Goal: Transaction & Acquisition: Purchase product/service

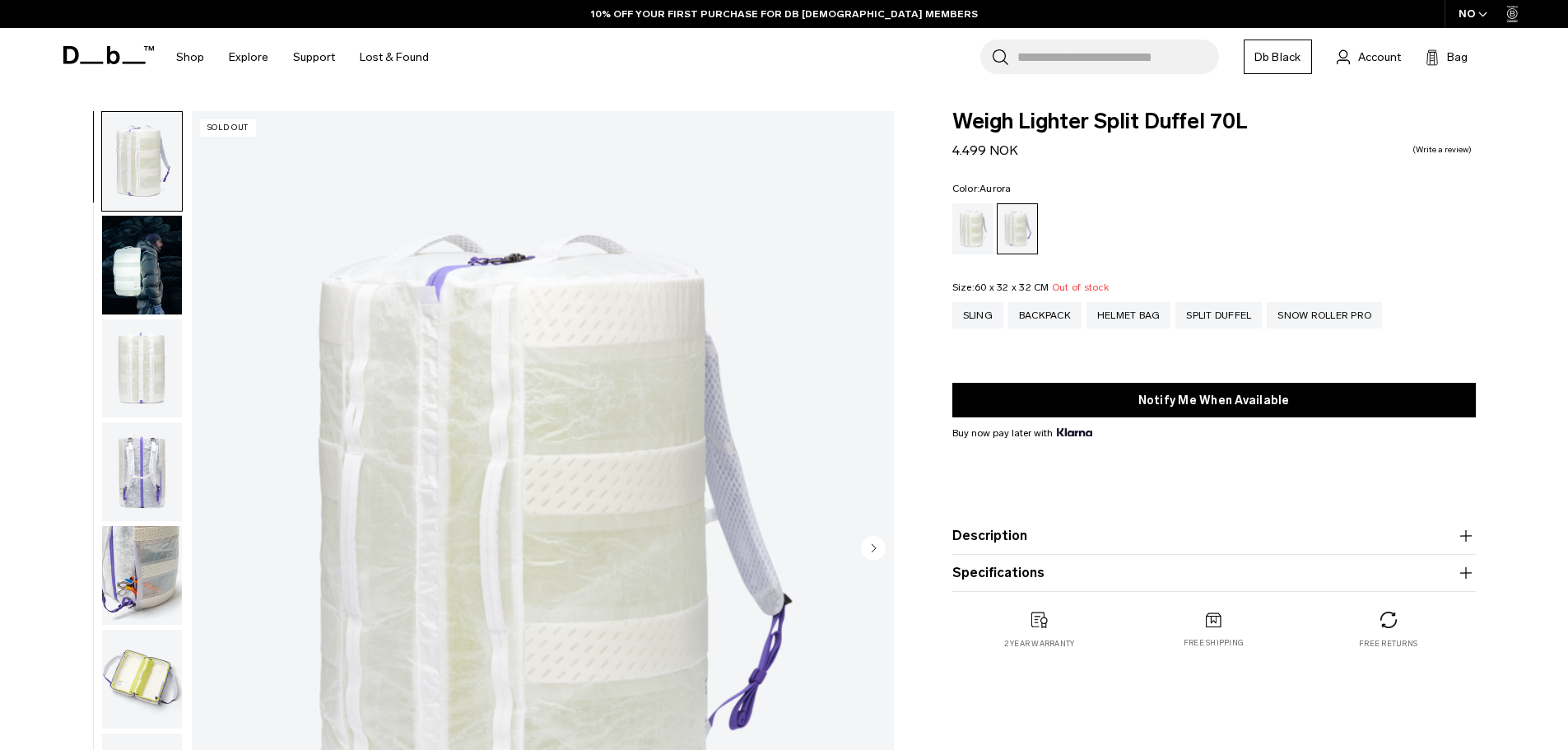
drag, startPoint x: 0, startPoint y: 0, endPoint x: 132, endPoint y: 601, distance: 615.3
click at [132, 601] on img "button" at bounding box center [142, 575] width 80 height 99
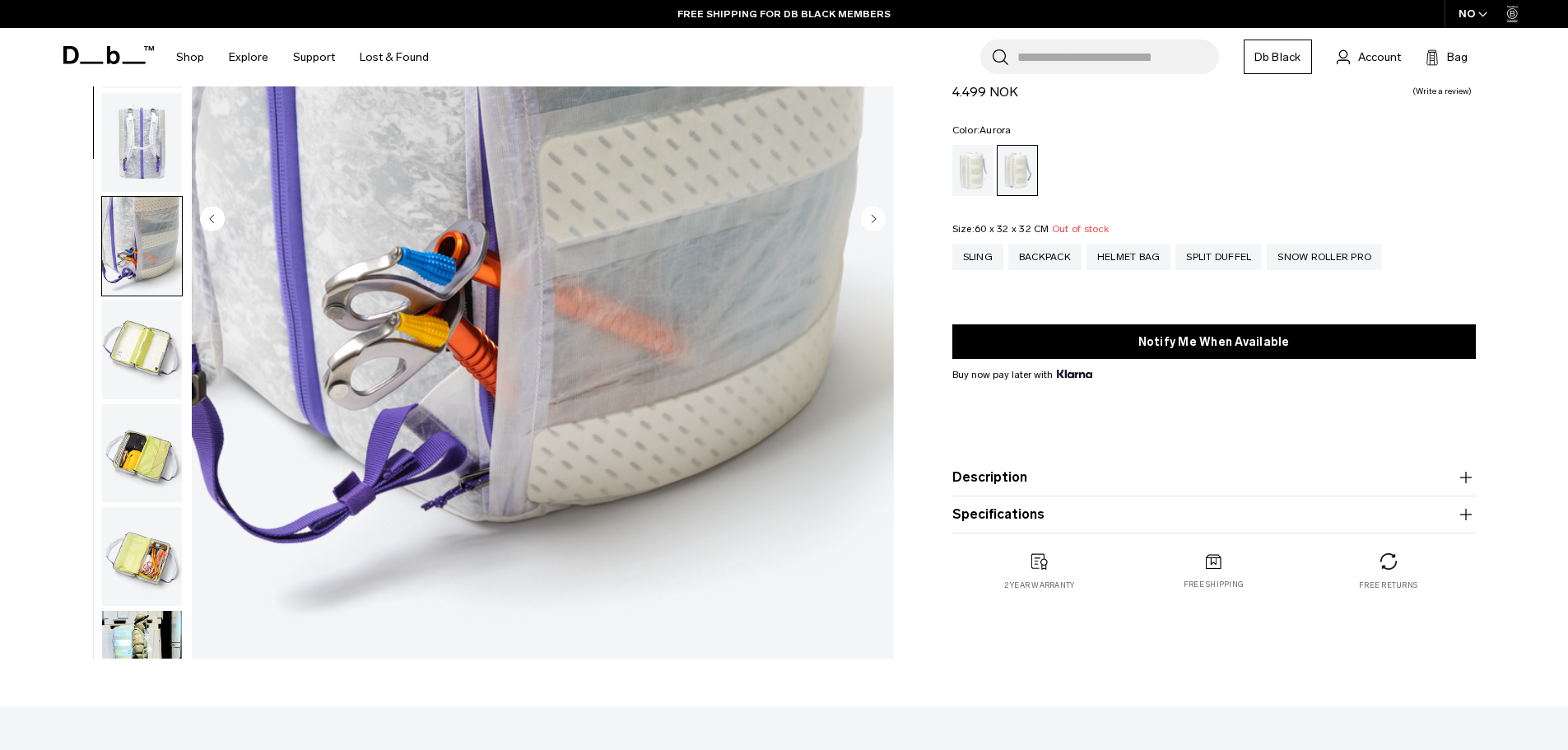
click at [144, 127] on img "button" at bounding box center [142, 142] width 80 height 99
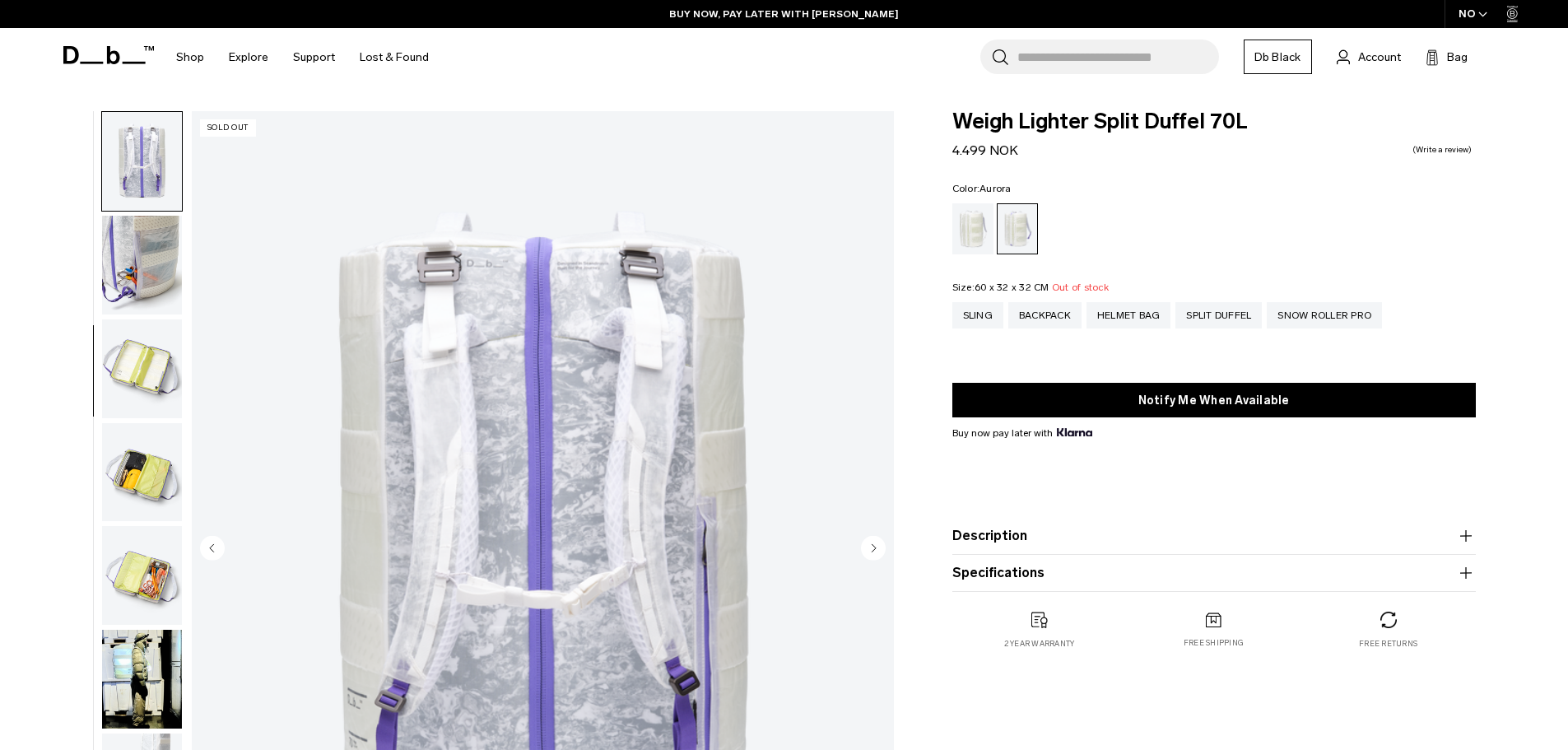
click at [118, 268] on img "button" at bounding box center [142, 265] width 80 height 99
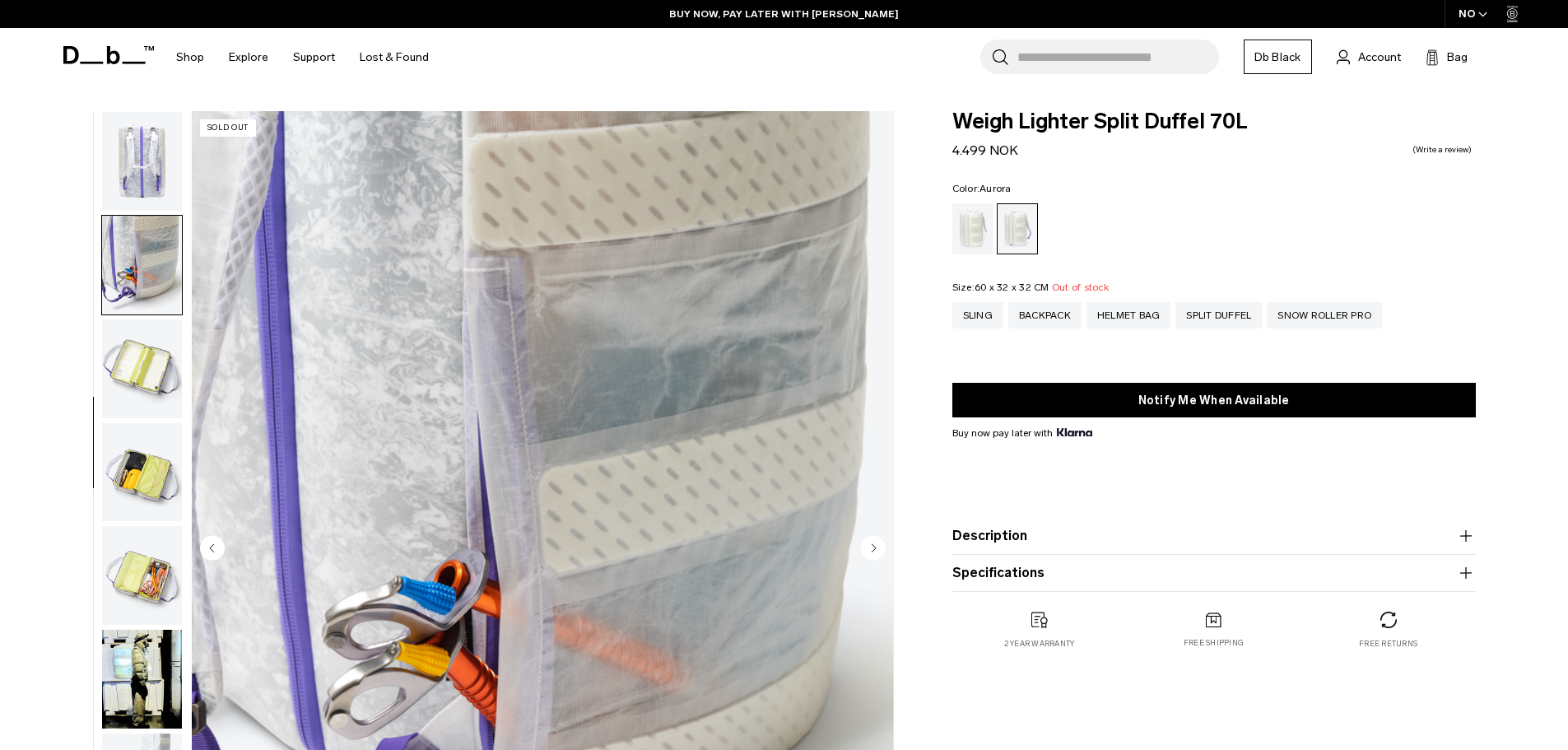
scroll to position [362, 0]
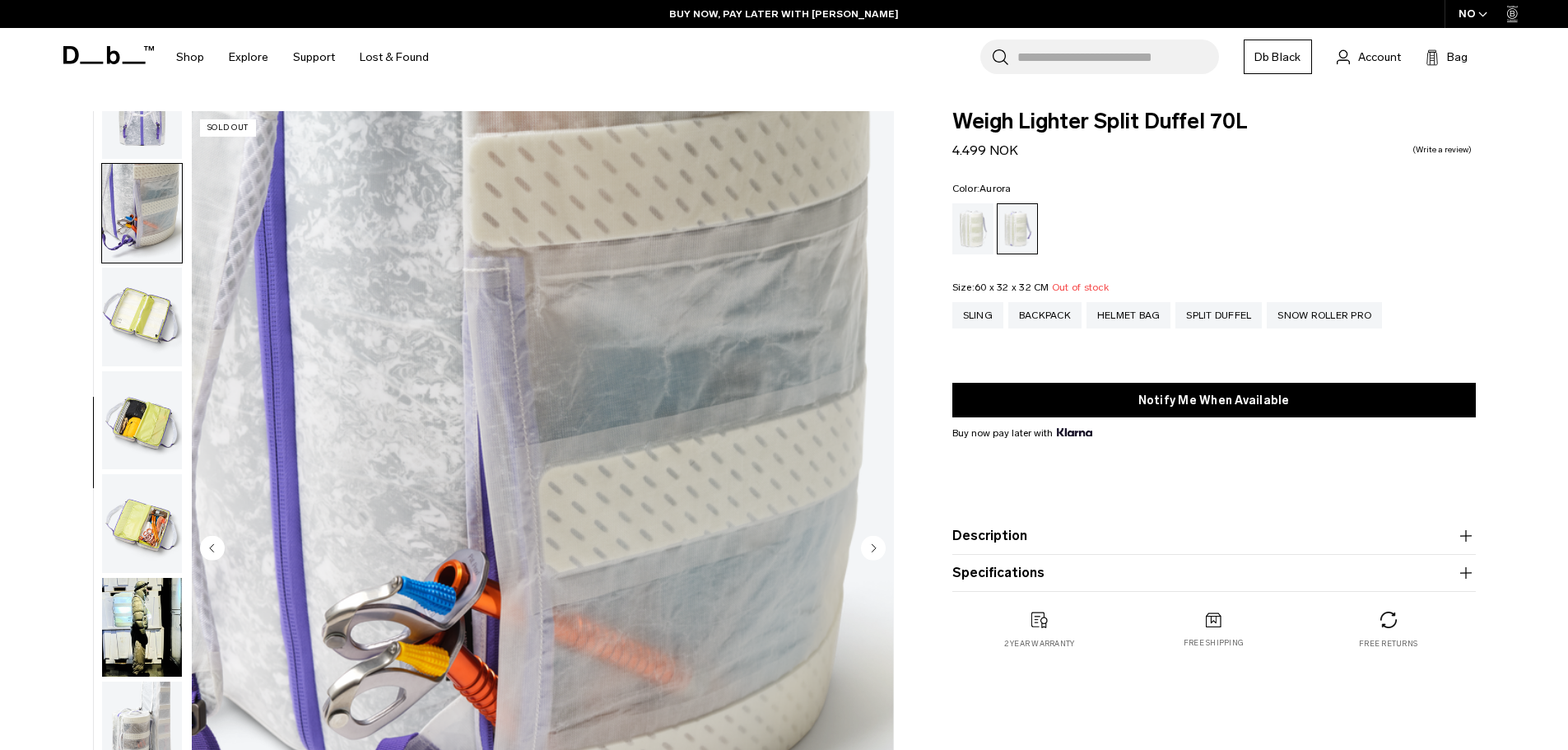
click at [152, 640] on img "button" at bounding box center [142, 627] width 80 height 99
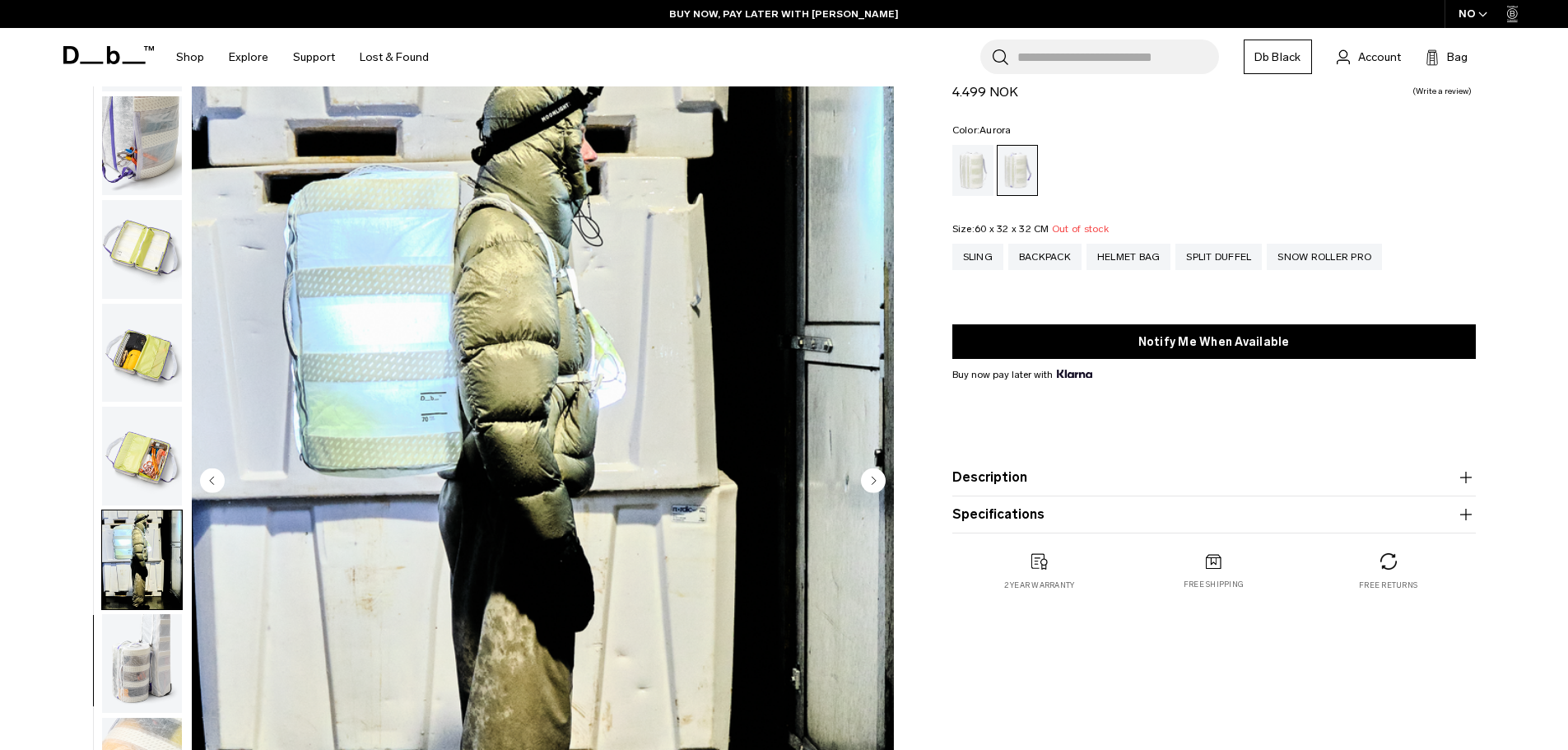
scroll to position [247, 0]
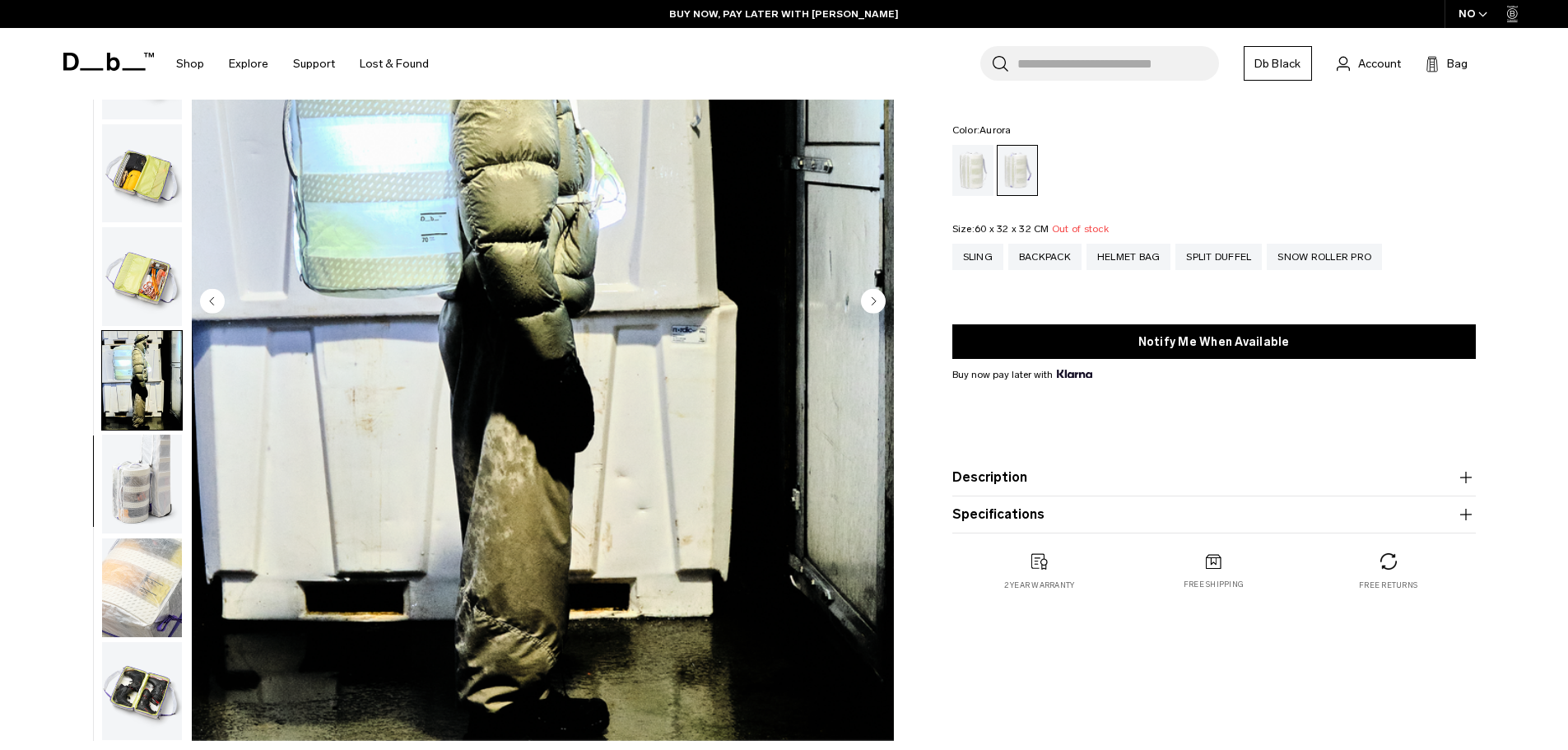
click at [157, 475] on img "button" at bounding box center [142, 484] width 80 height 99
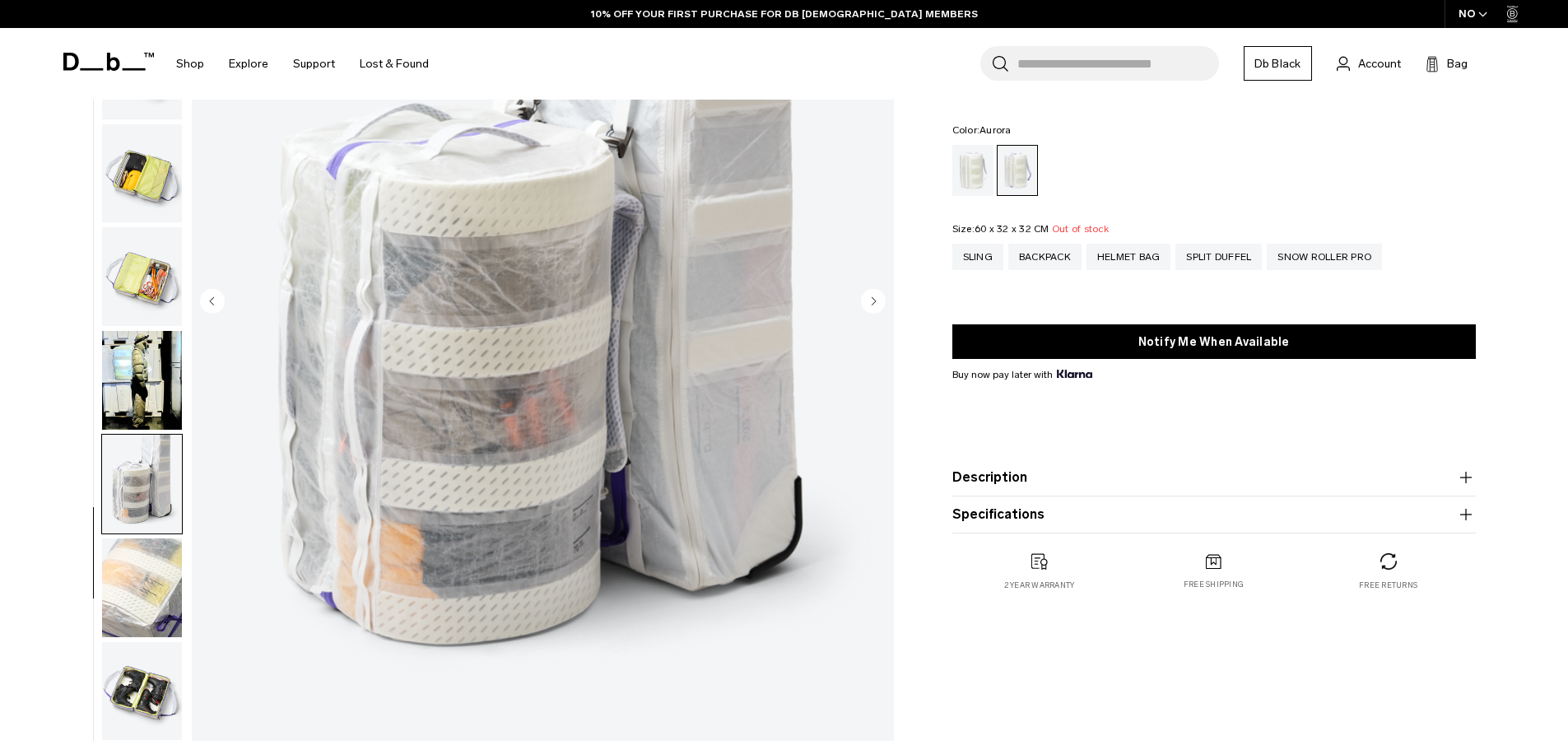
click at [121, 485] on img "button" at bounding box center [142, 484] width 80 height 99
click at [131, 585] on img "button" at bounding box center [142, 588] width 80 height 99
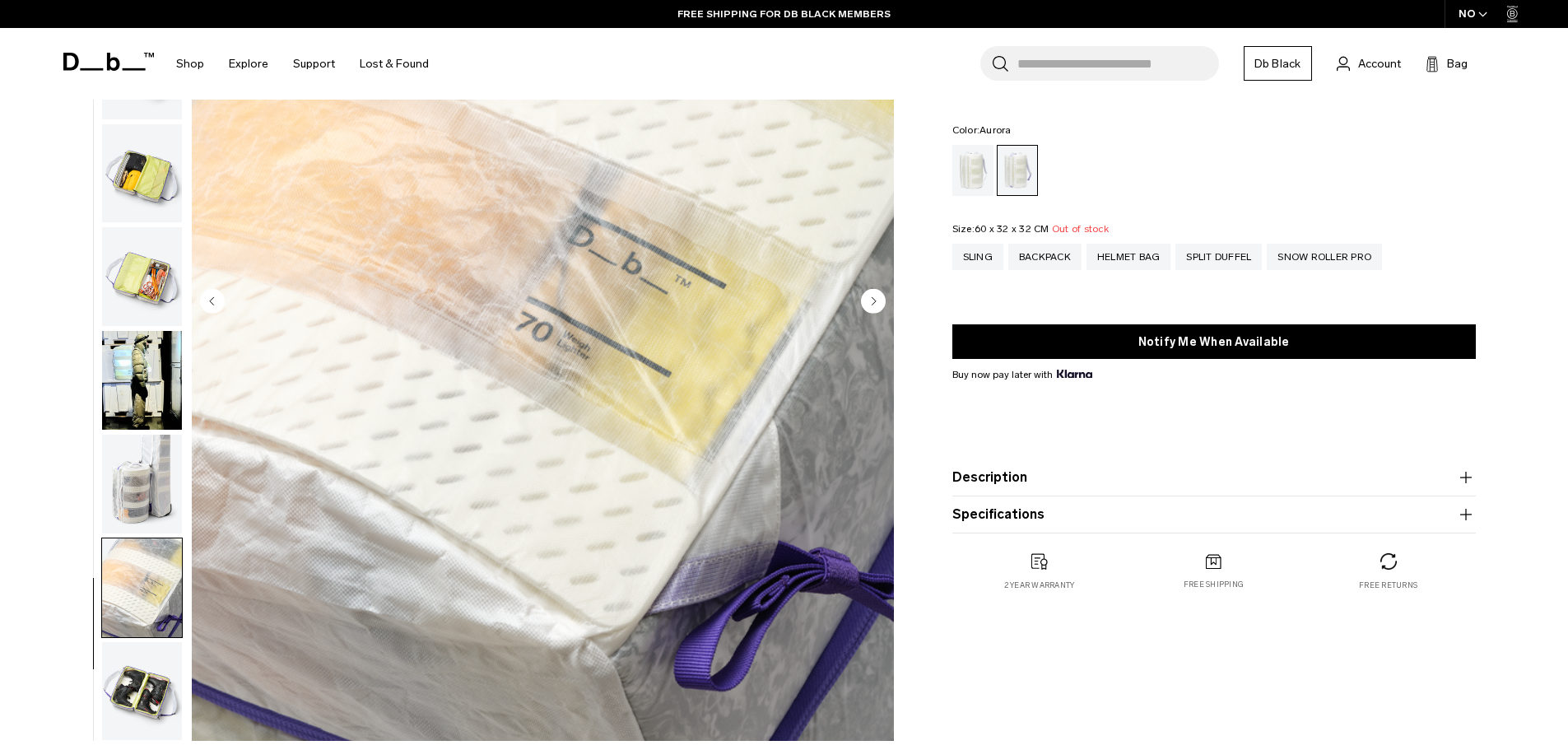
click at [138, 682] on img "button" at bounding box center [142, 691] width 80 height 99
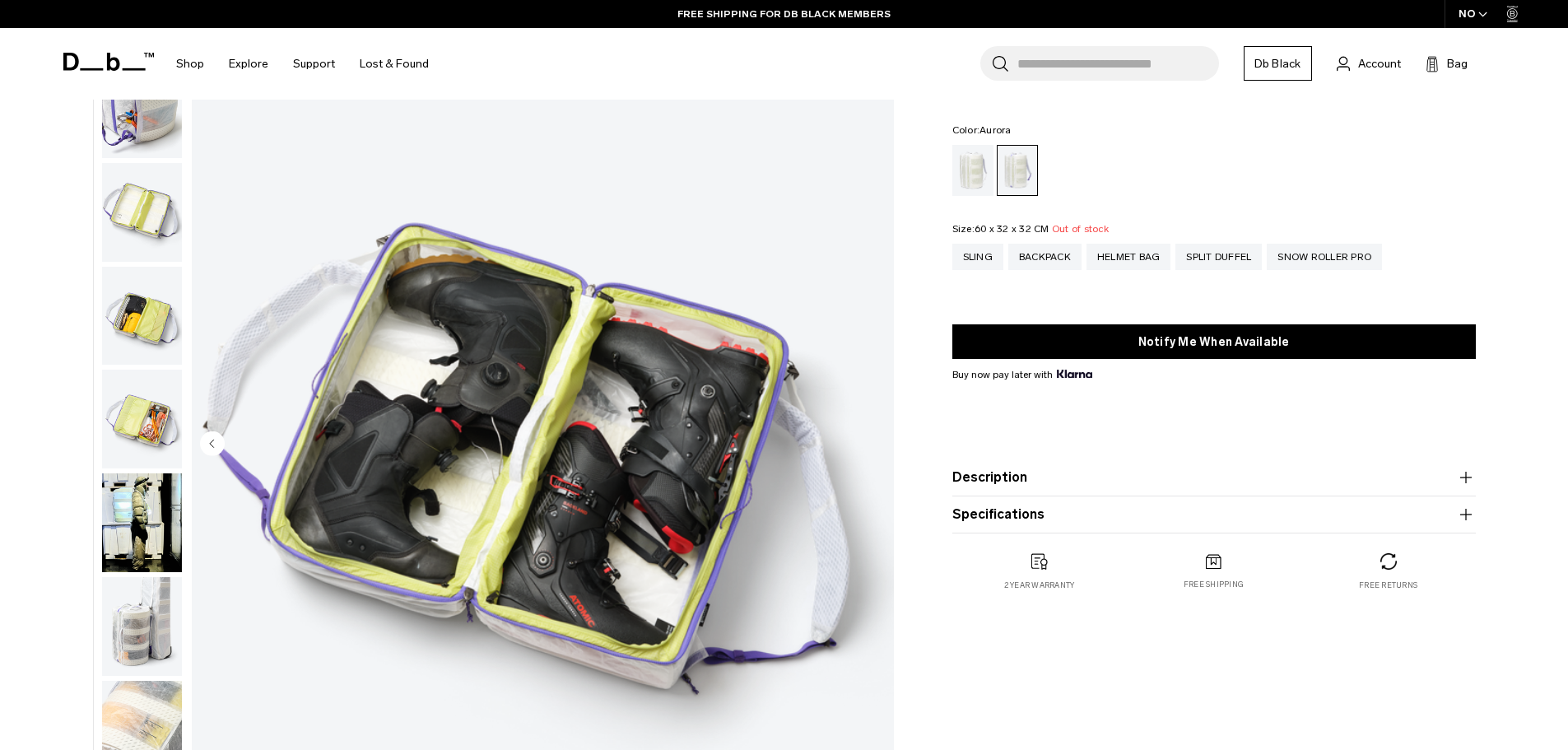
scroll to position [82, 0]
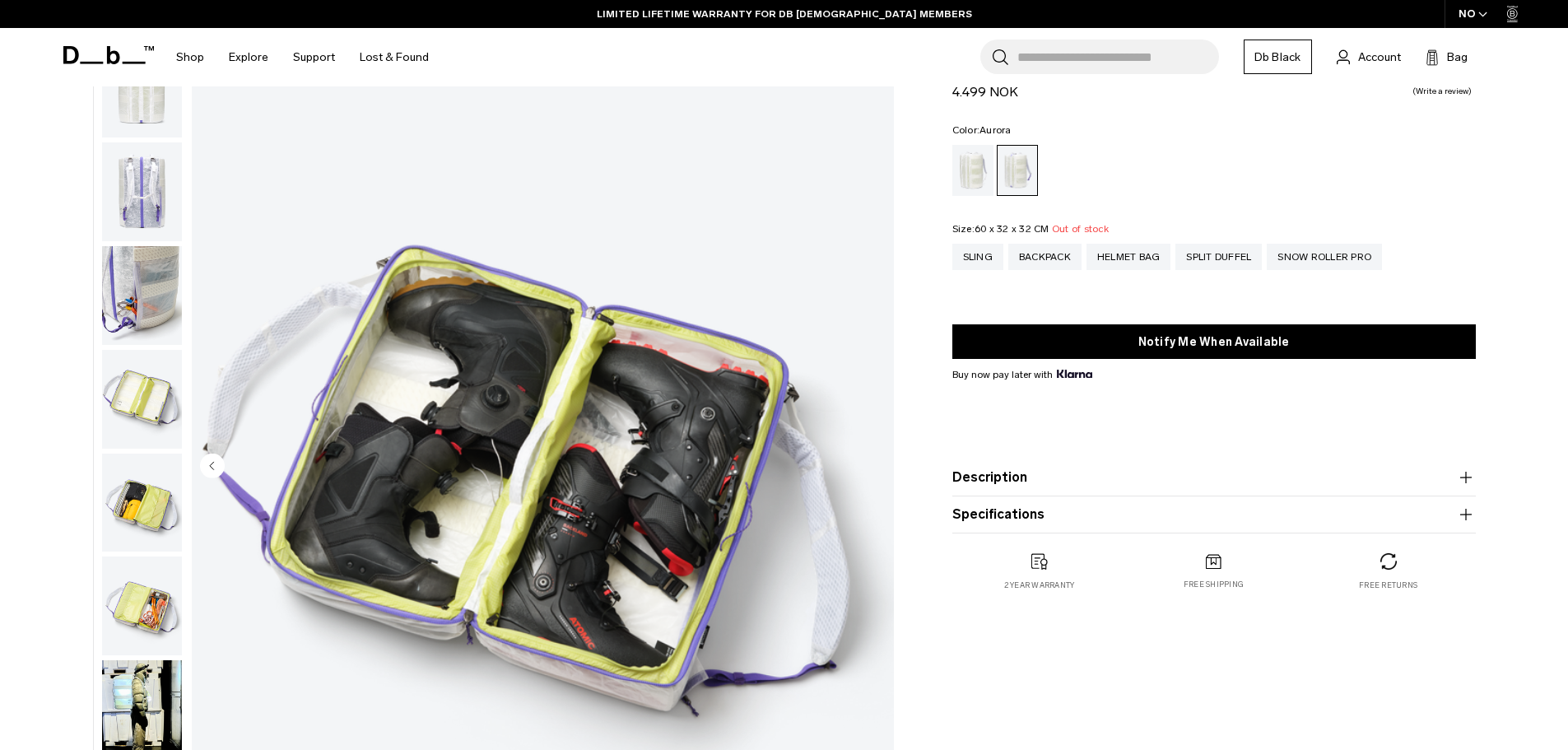
click at [131, 306] on img "button" at bounding box center [142, 296] width 80 height 99
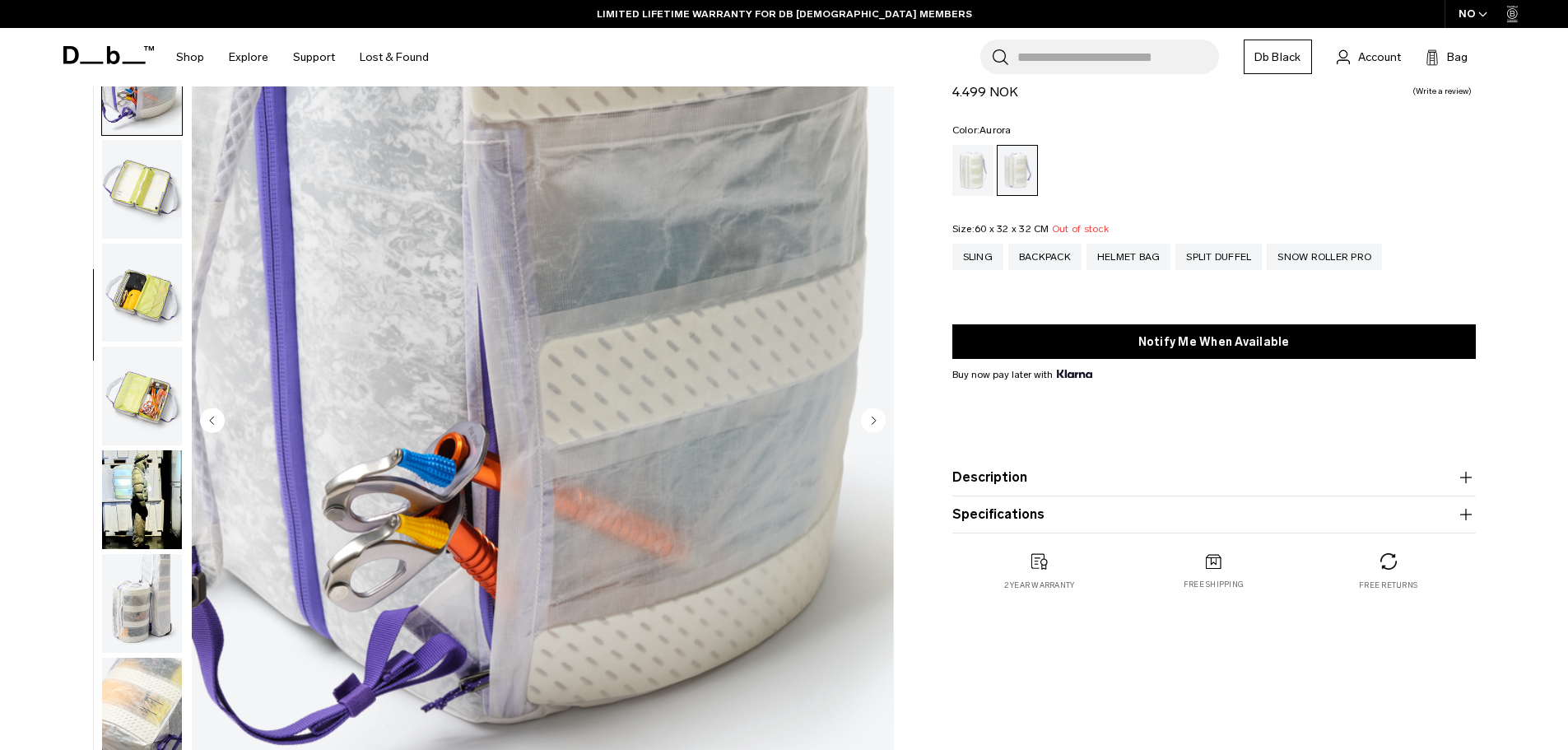
scroll to position [247, 0]
